Goal: Task Accomplishment & Management: Manage account settings

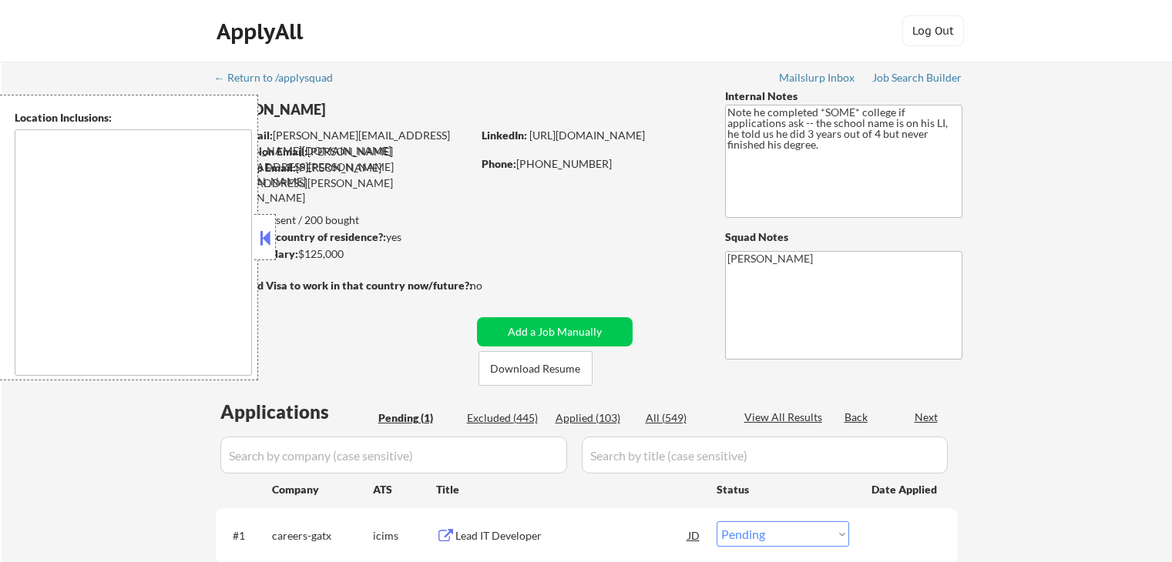
select select ""pending""
type textarea "remote"
drag, startPoint x: 1060, startPoint y: 156, endPoint x: 797, endPoint y: 318, distance: 309.2
click at [1062, 173] on div "← Return to /applysquad Mailslurp Inbox Job Search Builder [PERSON_NAME] User E…" at bounding box center [587, 346] width 1170 height 569
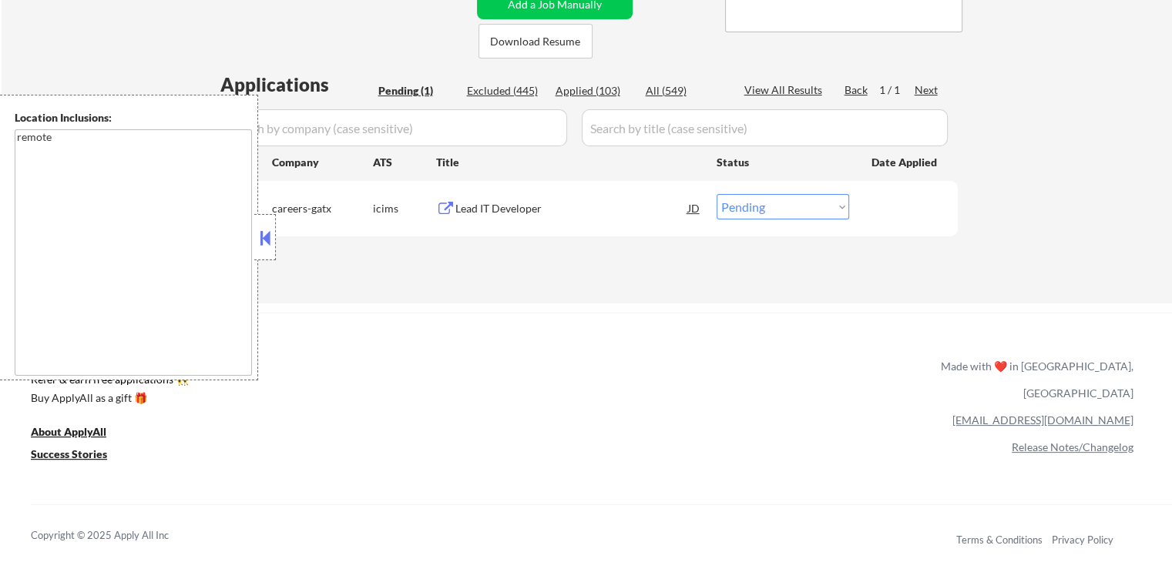
scroll to position [385, 0]
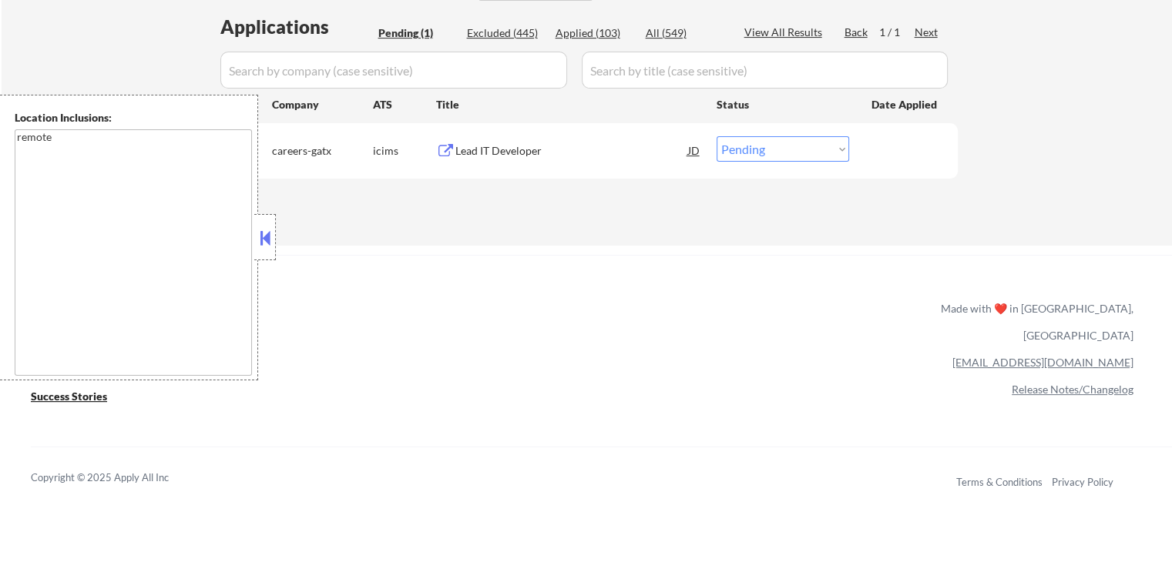
click at [264, 241] on button at bounding box center [265, 238] width 17 height 23
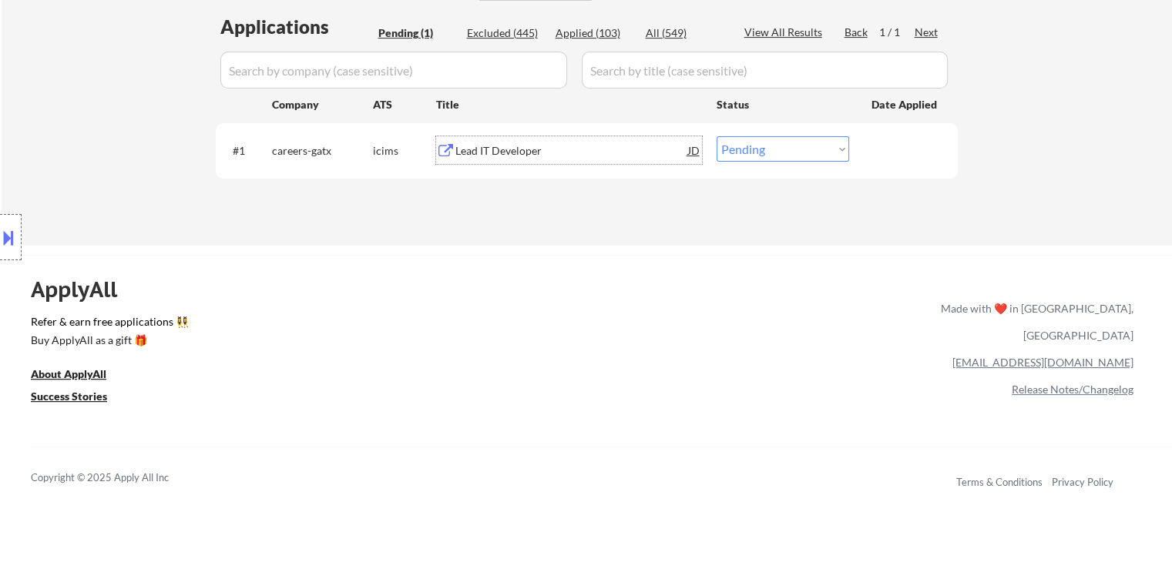
click at [505, 153] on div "Lead IT Developer" at bounding box center [571, 150] width 233 height 15
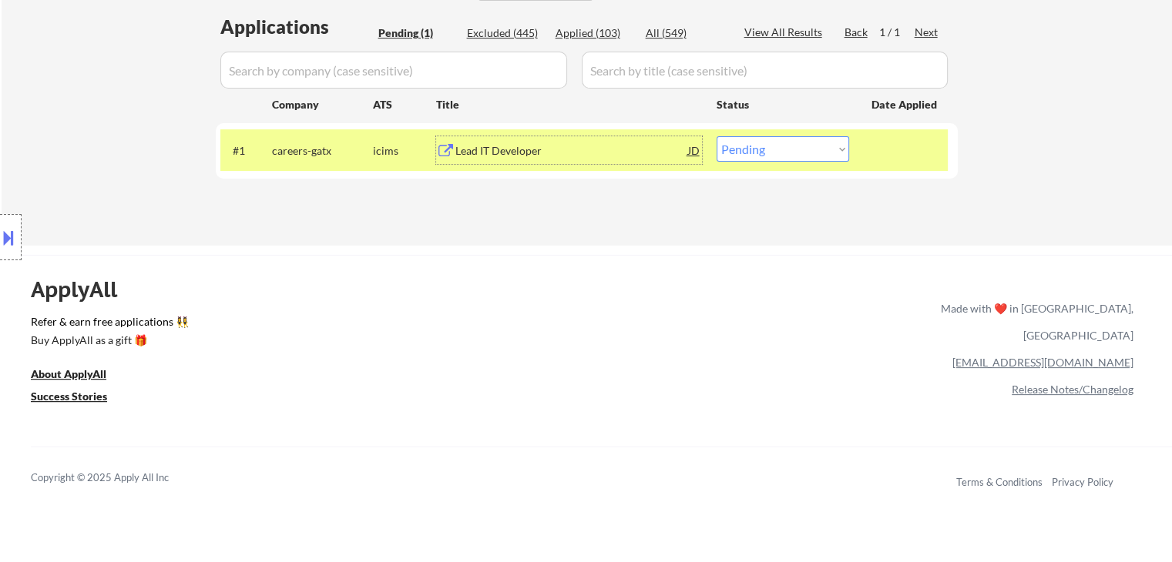
drag, startPoint x: 821, startPoint y: 143, endPoint x: 821, endPoint y: 155, distance: 12.3
click at [821, 143] on select "Choose an option... Pending Applied Excluded (Questions) Excluded (Expired) Exc…" at bounding box center [783, 148] width 133 height 25
click at [717, 136] on select "Choose an option... Pending Applied Excluded (Questions) Excluded (Expired) Exc…" at bounding box center [783, 148] width 133 height 25
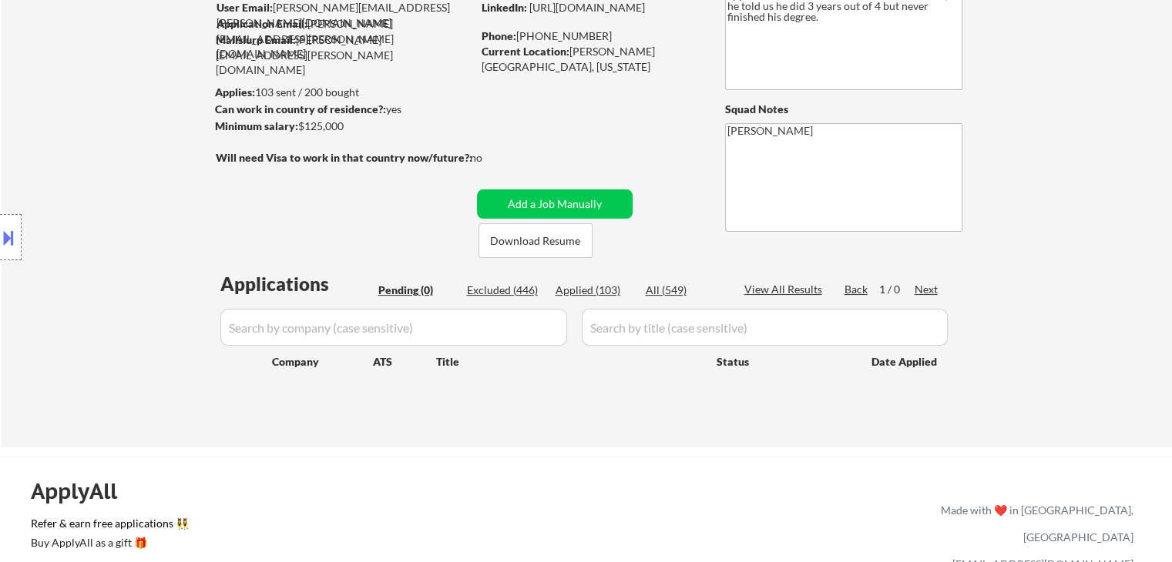
scroll to position [0, 0]
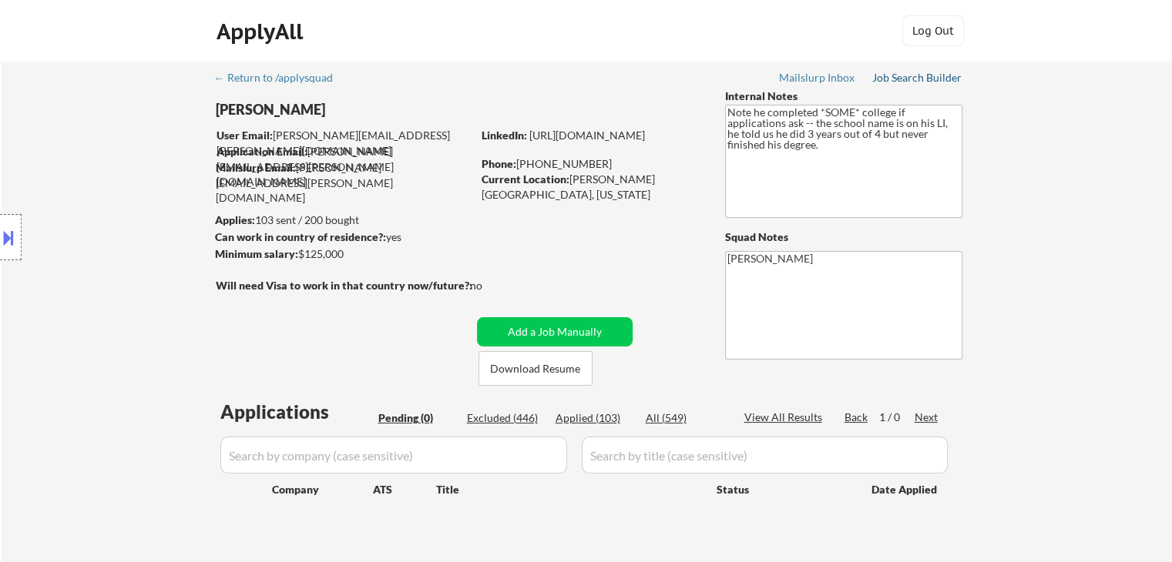
click at [924, 80] on div "Job Search Builder" at bounding box center [917, 77] width 90 height 11
select select ""pending""
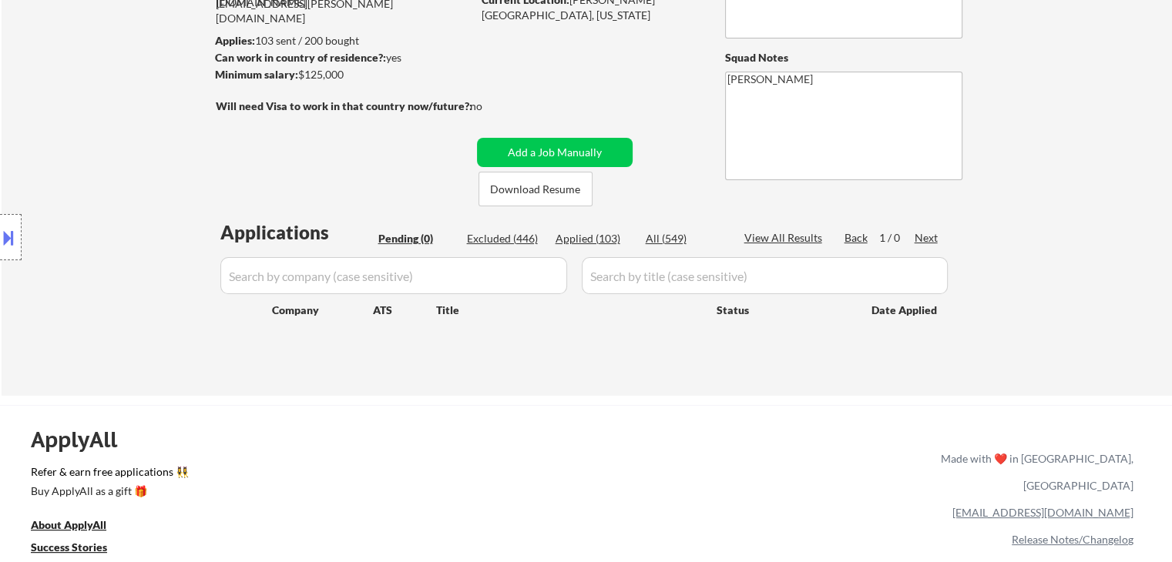
scroll to position [154, 0]
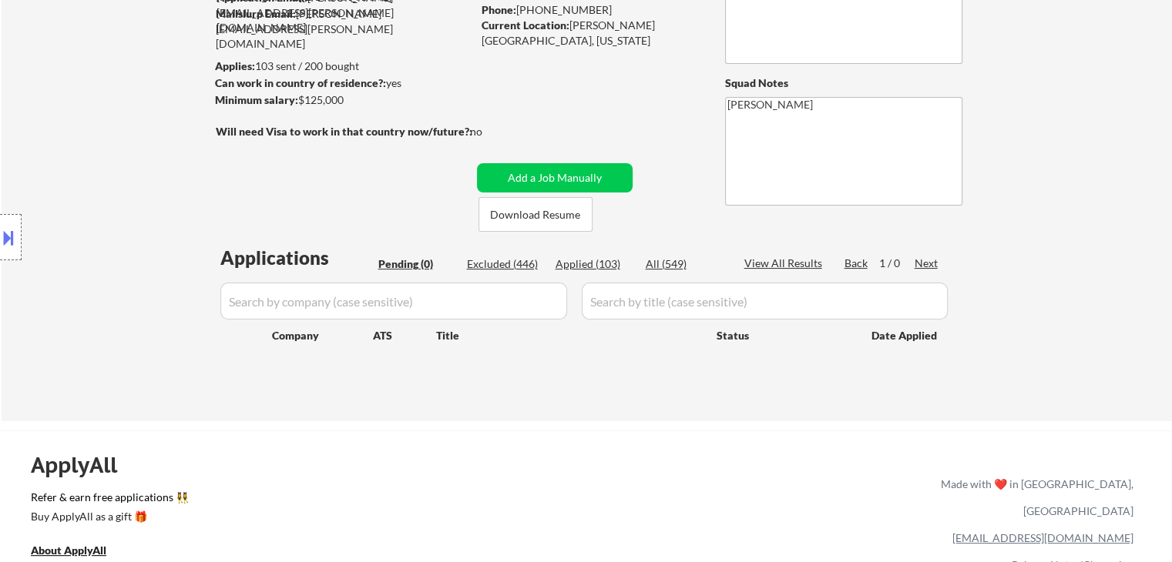
click at [143, 193] on div "Location Inclusions: remote" at bounding box center [138, 238] width 276 height 286
click at [21, 143] on div "Location Inclusions: remote" at bounding box center [138, 238] width 276 height 286
drag, startPoint x: 27, startPoint y: 133, endPoint x: 37, endPoint y: 133, distance: 10.0
click at [27, 133] on div "Location Inclusions: remote" at bounding box center [138, 238] width 276 height 286
